Goal: Entertainment & Leisure: Consume media (video, audio)

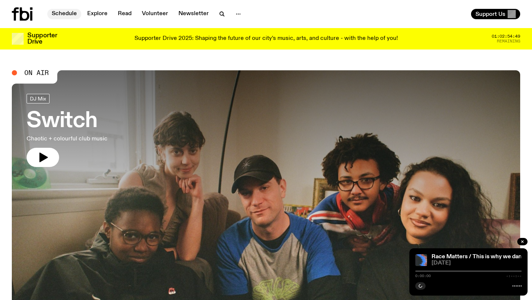
click at [65, 15] on link "Schedule" at bounding box center [64, 14] width 34 height 10
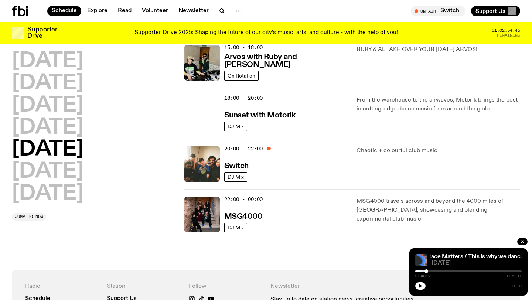
scroll to position [302, 0]
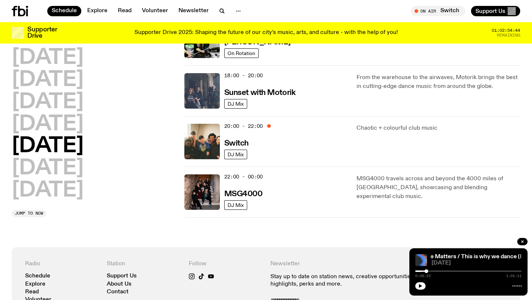
click at [207, 95] on img at bounding box center [201, 90] width 35 height 35
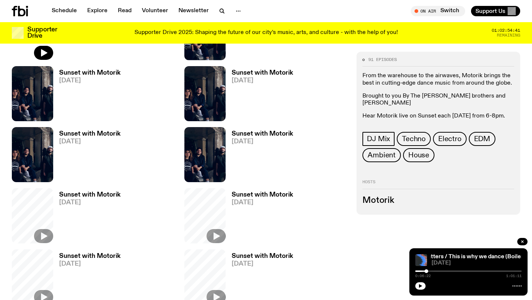
scroll to position [192, 0]
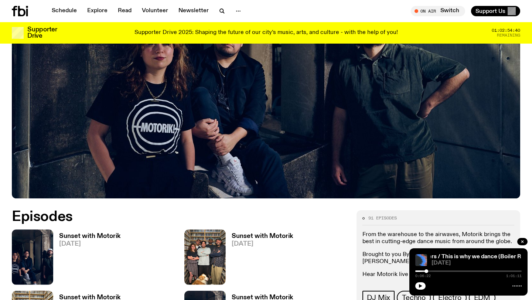
click at [84, 236] on h3 "Sunset with Motorik" at bounding box center [89, 236] width 61 height 6
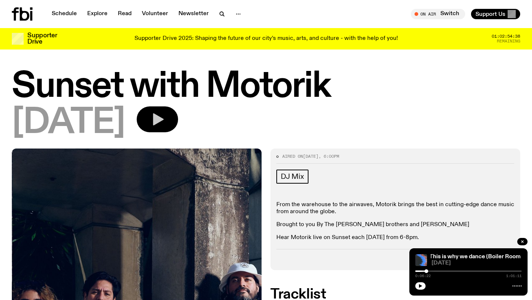
click at [178, 124] on button "button" at bounding box center [157, 119] width 41 height 26
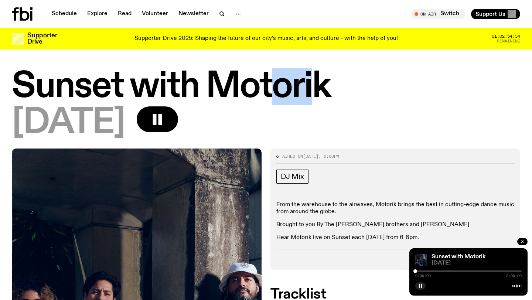
drag, startPoint x: 275, startPoint y: 86, endPoint x: 320, endPoint y: 86, distance: 44.7
click at [320, 86] on h1 "Sunset with Motorik" at bounding box center [266, 86] width 508 height 33
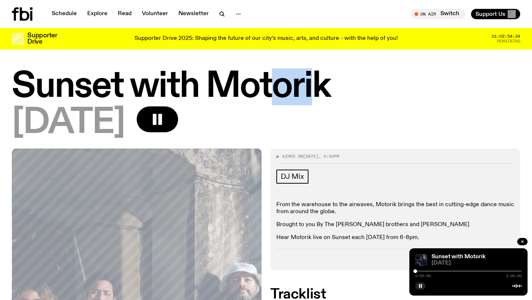
click at [320, 86] on h1 "Sunset with Motorik" at bounding box center [266, 86] width 508 height 33
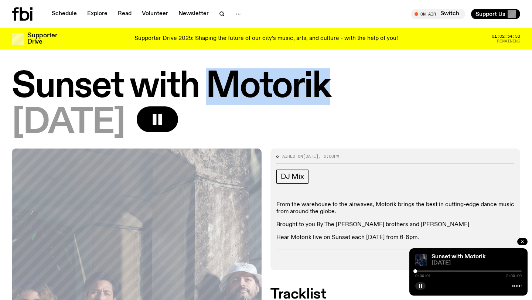
click at [320, 86] on h1 "Sunset with Motorik" at bounding box center [266, 86] width 508 height 33
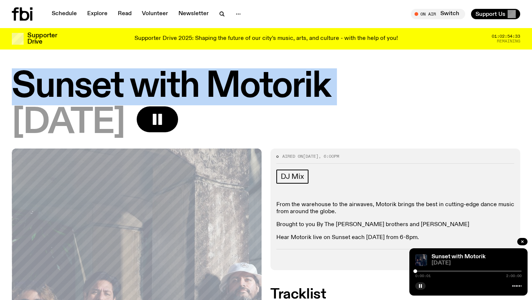
click at [320, 86] on h1 "Sunset with Motorik" at bounding box center [266, 86] width 508 height 33
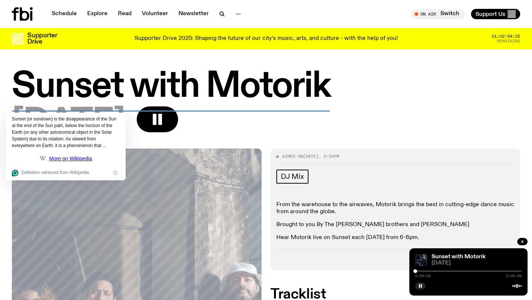
click at [269, 86] on h1 "Sunset with Motorik" at bounding box center [266, 86] width 508 height 33
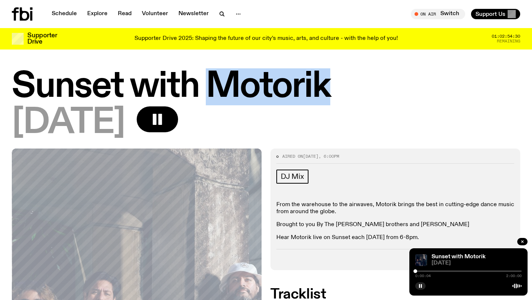
drag, startPoint x: 208, startPoint y: 80, endPoint x: 325, endPoint y: 82, distance: 117.4
click at [326, 83] on h1 "Sunset with Motorik" at bounding box center [266, 86] width 508 height 33
click at [325, 82] on h1 "Sunset with Motorik" at bounding box center [266, 86] width 508 height 33
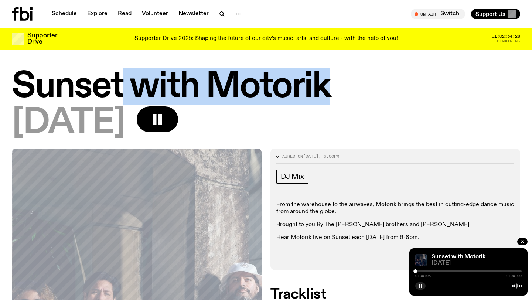
drag, startPoint x: 337, startPoint y: 85, endPoint x: 120, endPoint y: 80, distance: 216.3
click at [120, 80] on h1 "Sunset with Motorik" at bounding box center [266, 86] width 508 height 33
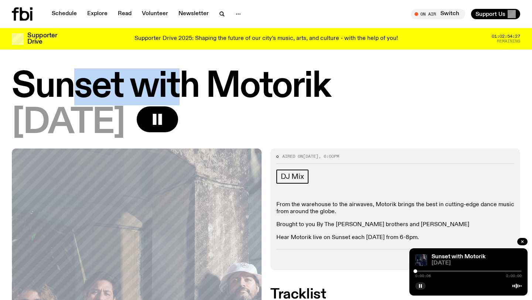
drag, startPoint x: 73, startPoint y: 83, endPoint x: 184, endPoint y: 85, distance: 111.1
click at [184, 85] on h1 "Sunset with Motorik" at bounding box center [266, 86] width 508 height 33
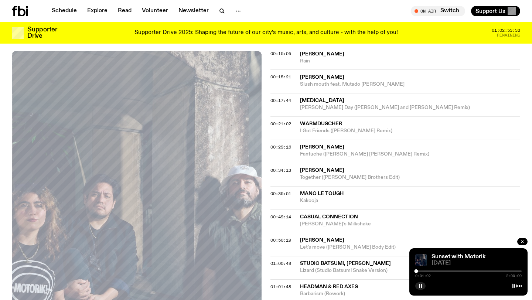
scroll to position [257, 0]
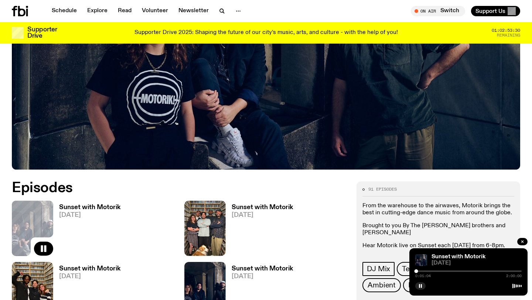
scroll to position [220, 0]
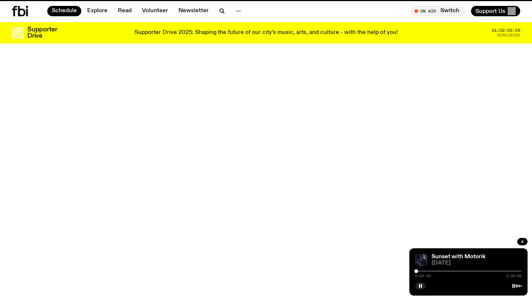
scroll to position [302, 0]
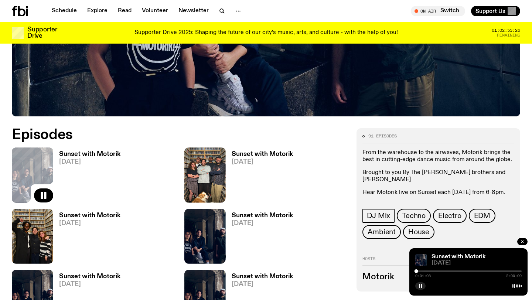
scroll to position [275, 0]
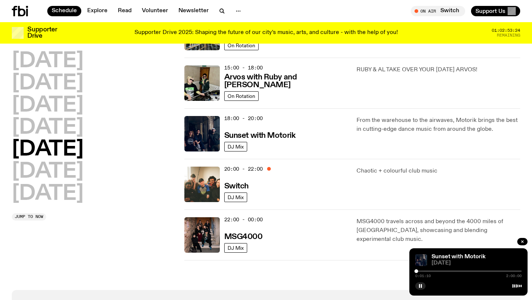
scroll to position [260, 0]
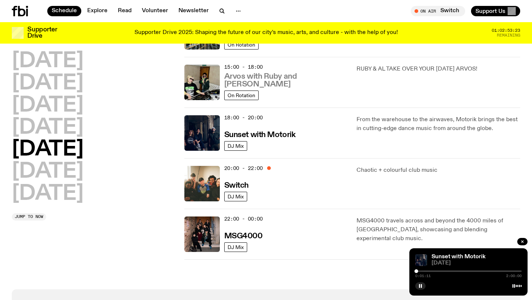
click at [273, 84] on h3 "Arvos with Ruby and [PERSON_NAME]" at bounding box center [286, 81] width 124 height 16
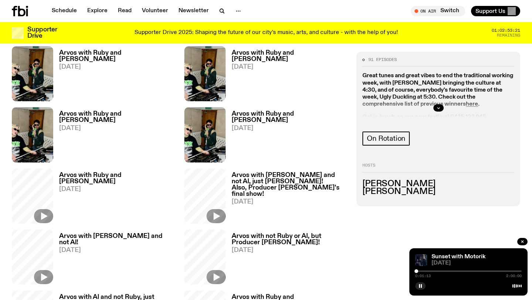
scroll to position [306, 0]
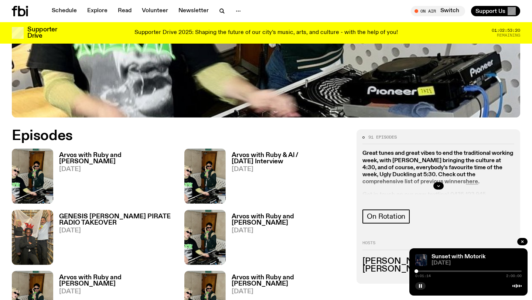
click at [93, 152] on h3 "Arvos with Ruby and [PERSON_NAME]" at bounding box center [117, 158] width 116 height 13
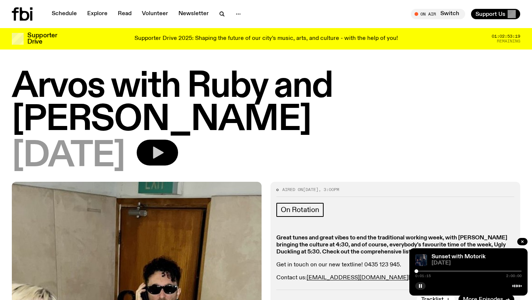
click at [165, 145] on icon "button" at bounding box center [157, 152] width 15 height 15
click at [518, 271] on div at bounding box center [468, 270] width 106 height 1
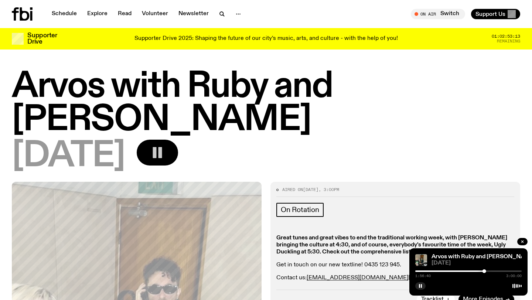
click at [518, 271] on div at bounding box center [468, 270] width 106 height 1
click at [476, 252] on div "Arvos with [PERSON_NAME] and Al [DATE] 2:55:02 3:00:00" at bounding box center [468, 271] width 118 height 47
click at [480, 255] on link "Arvos with Ruby and [PERSON_NAME]" at bounding box center [483, 257] width 104 height 6
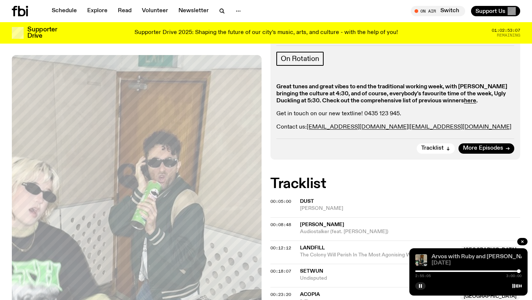
scroll to position [149, 0]
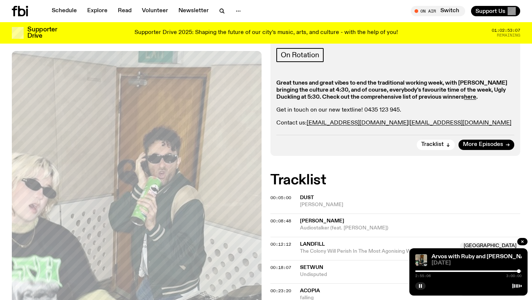
click at [426, 253] on div "Arvos with [PERSON_NAME] and Al [DATE] 2:55:06 3:00:00" at bounding box center [468, 271] width 118 height 47
click at [421, 258] on img at bounding box center [421, 260] width 12 height 12
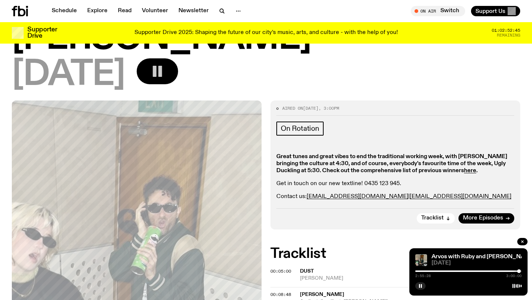
scroll to position [75, 0]
click at [520, 271] on div at bounding box center [520, 271] width 4 height 4
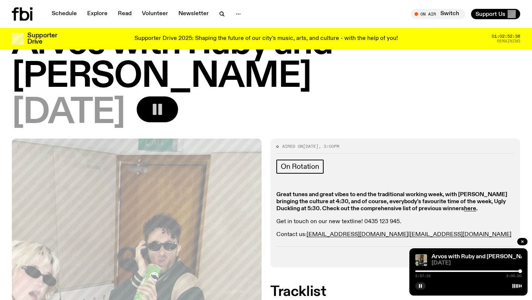
scroll to position [0, 0]
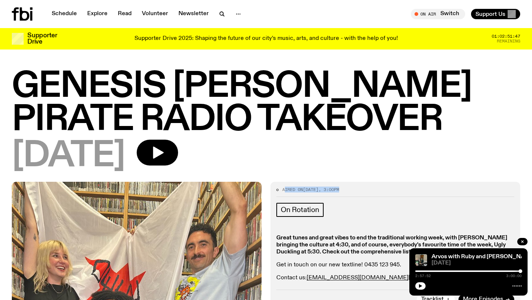
drag, startPoint x: 285, startPoint y: 190, endPoint x: 369, endPoint y: 189, distance: 84.9
click at [369, 189] on div "Aired on 12.09.25 , 3:00pm" at bounding box center [395, 192] width 238 height 9
click at [254, 83] on h1 "GENESIS [PERSON_NAME] PIRATE RADIO TAKEOVER" at bounding box center [266, 103] width 508 height 66
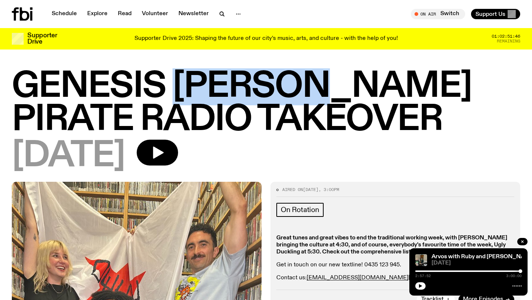
click at [254, 83] on h1 "GENESIS [PERSON_NAME] PIRATE RADIO TAKEOVER" at bounding box center [266, 103] width 508 height 66
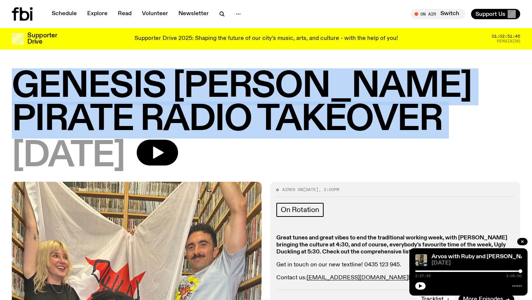
click at [254, 83] on h1 "GENESIS [PERSON_NAME] PIRATE RADIO TAKEOVER" at bounding box center [266, 103] width 508 height 66
